Goal: Find specific page/section: Find specific page/section

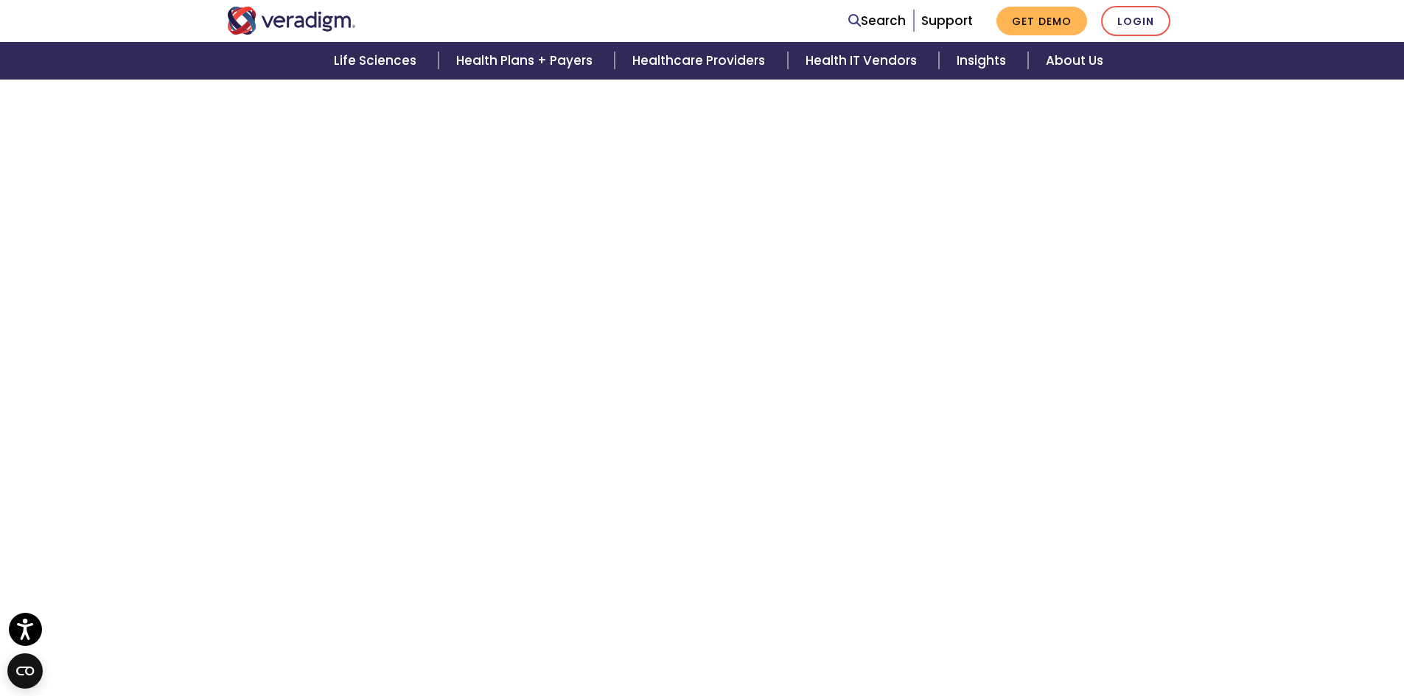
scroll to position [125, 0]
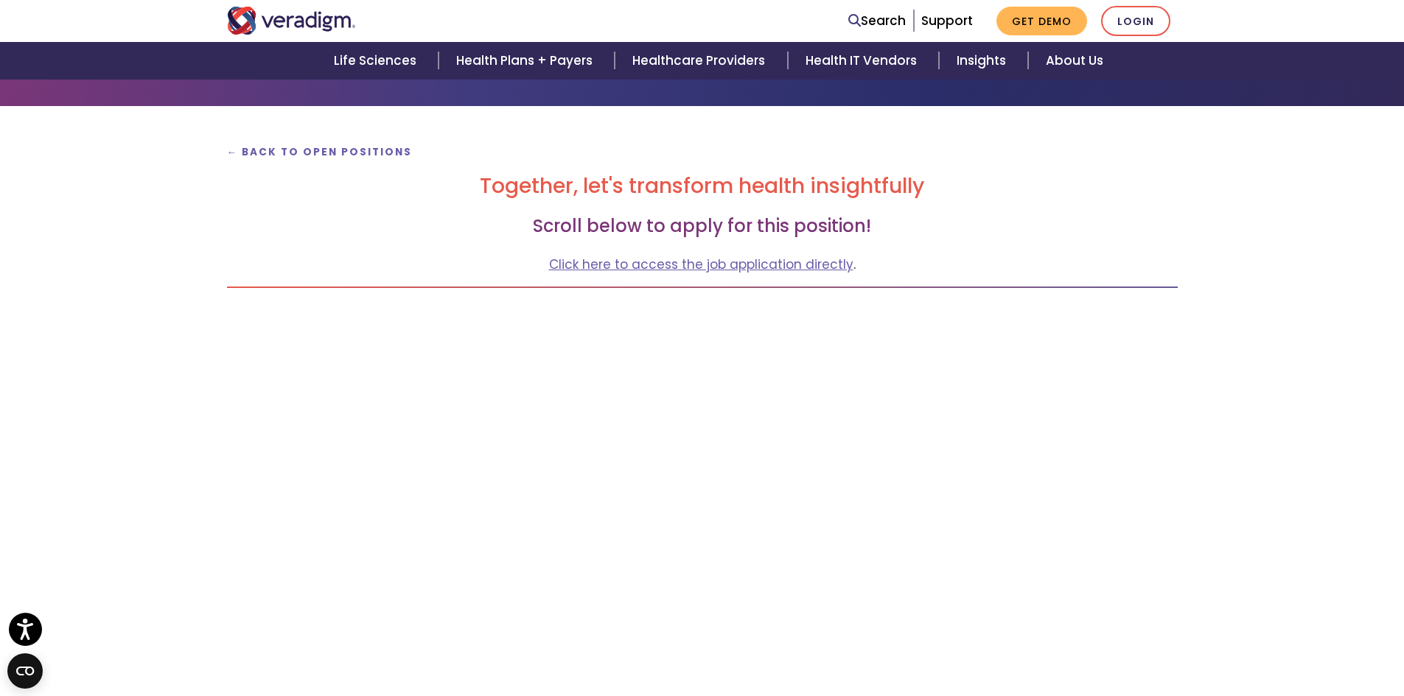
click at [298, 144] on p "← Back to Open Positions" at bounding box center [702, 151] width 950 height 20
click at [298, 149] on strong "← Back to Open Positions" at bounding box center [320, 152] width 186 height 14
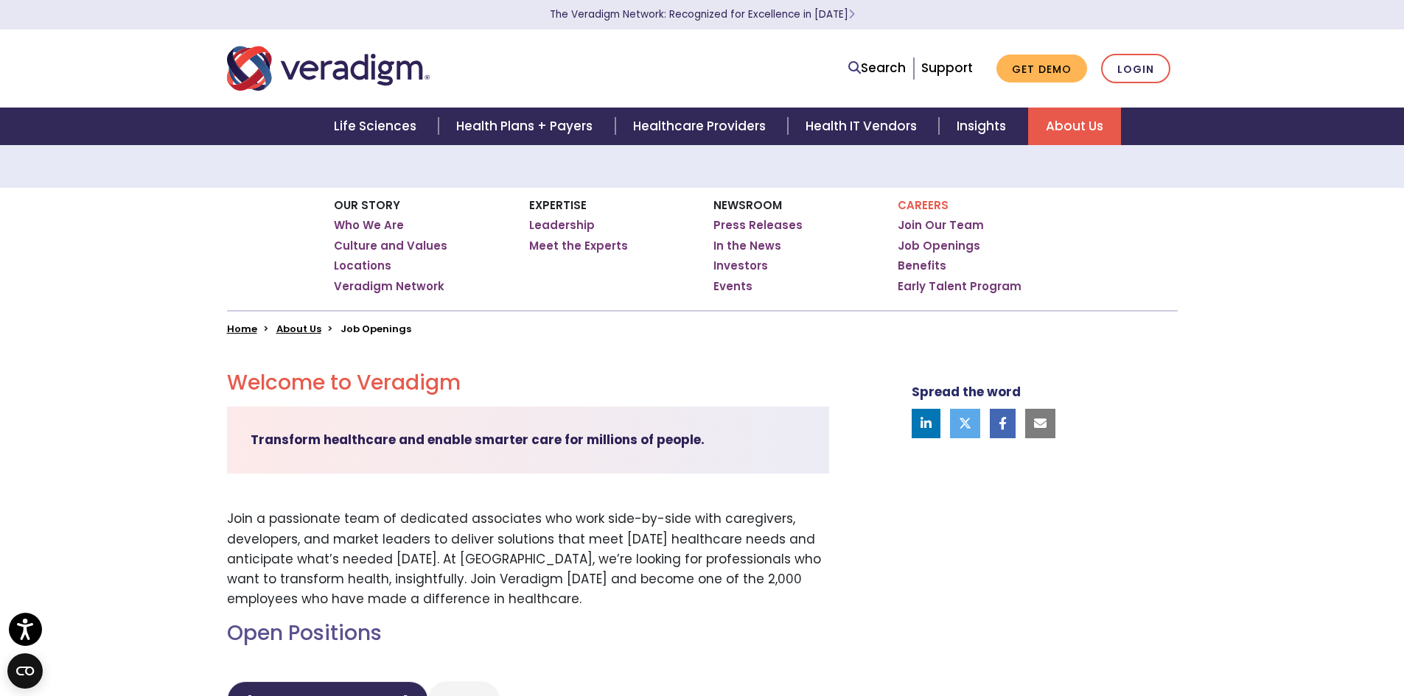
scroll to position [74, 0]
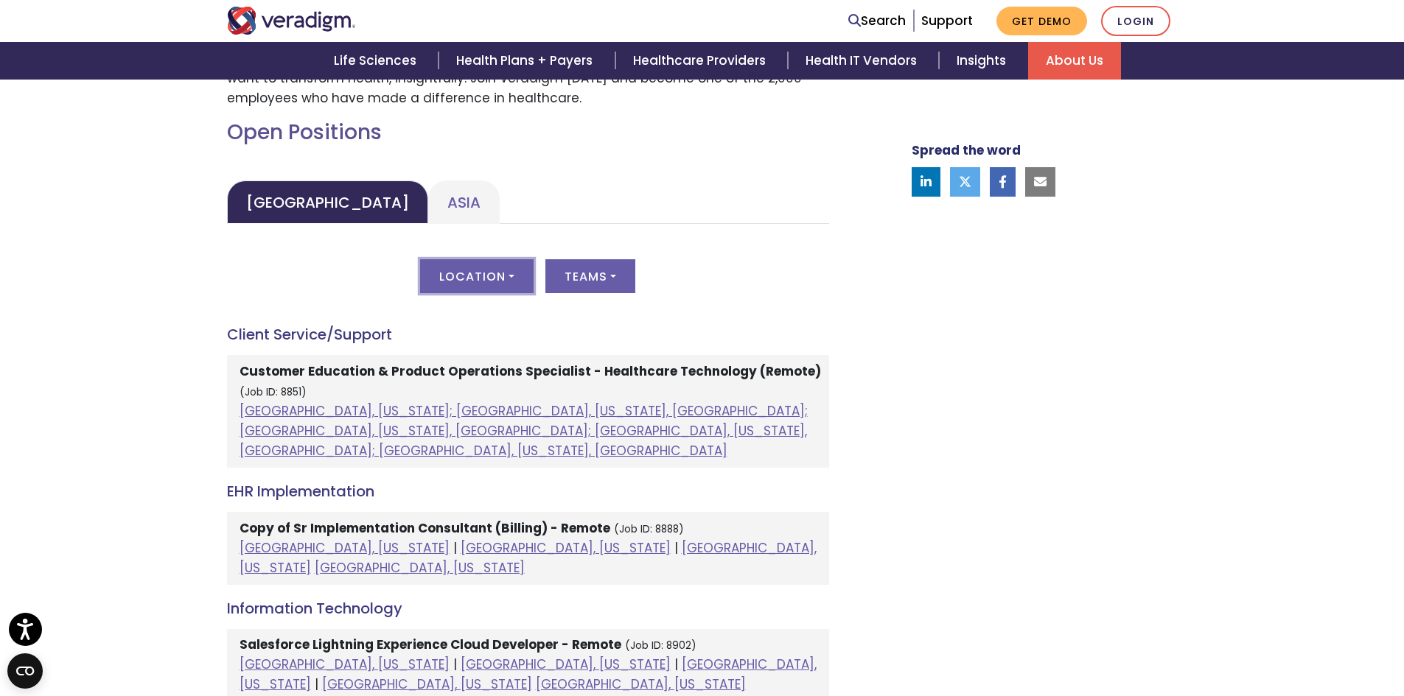
scroll to position [589, 0]
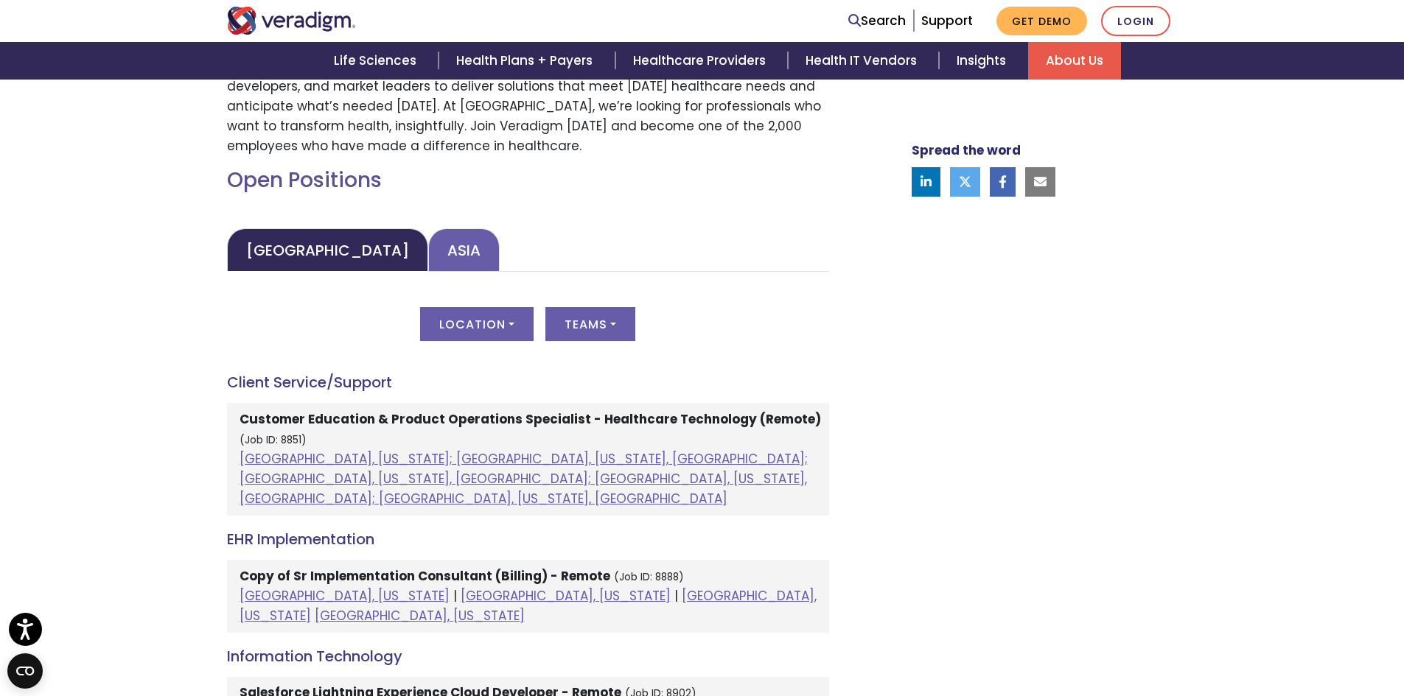
click at [428, 253] on link "Asia" at bounding box center [463, 249] width 71 height 43
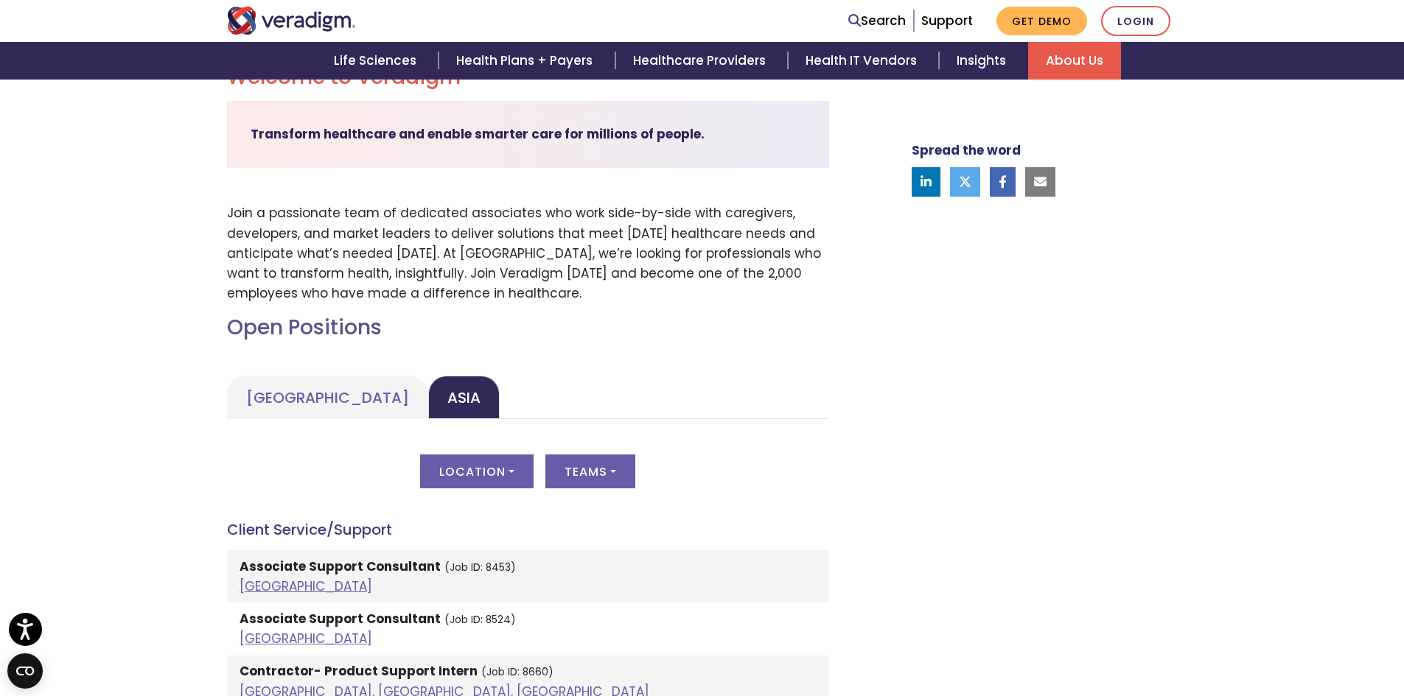
scroll to position [0, 0]
